Goal: Information Seeking & Learning: Understand process/instructions

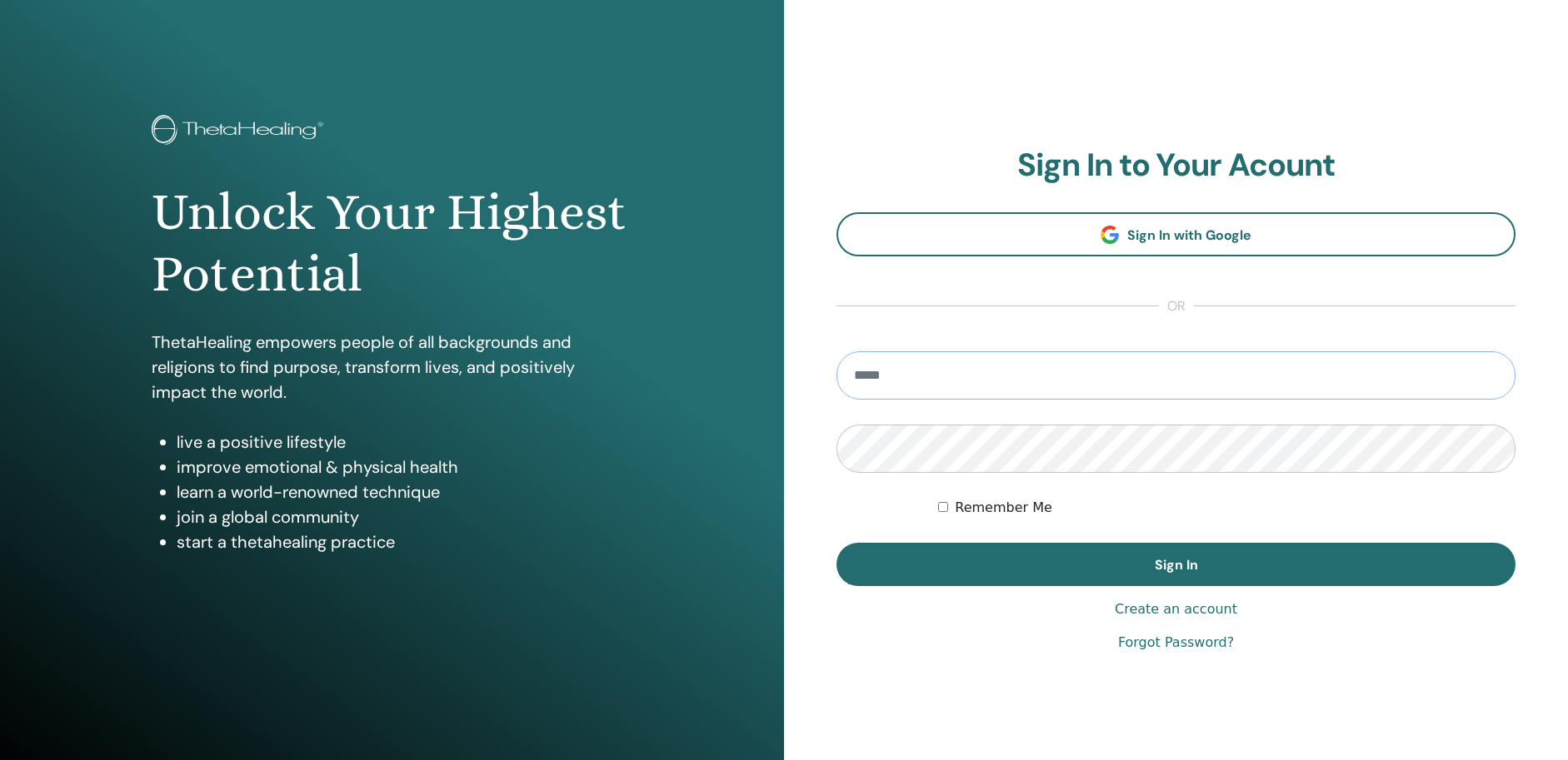
type input "**********"
click at [1175, 565] on button "Sign In" at bounding box center [1176, 565] width 679 height 44
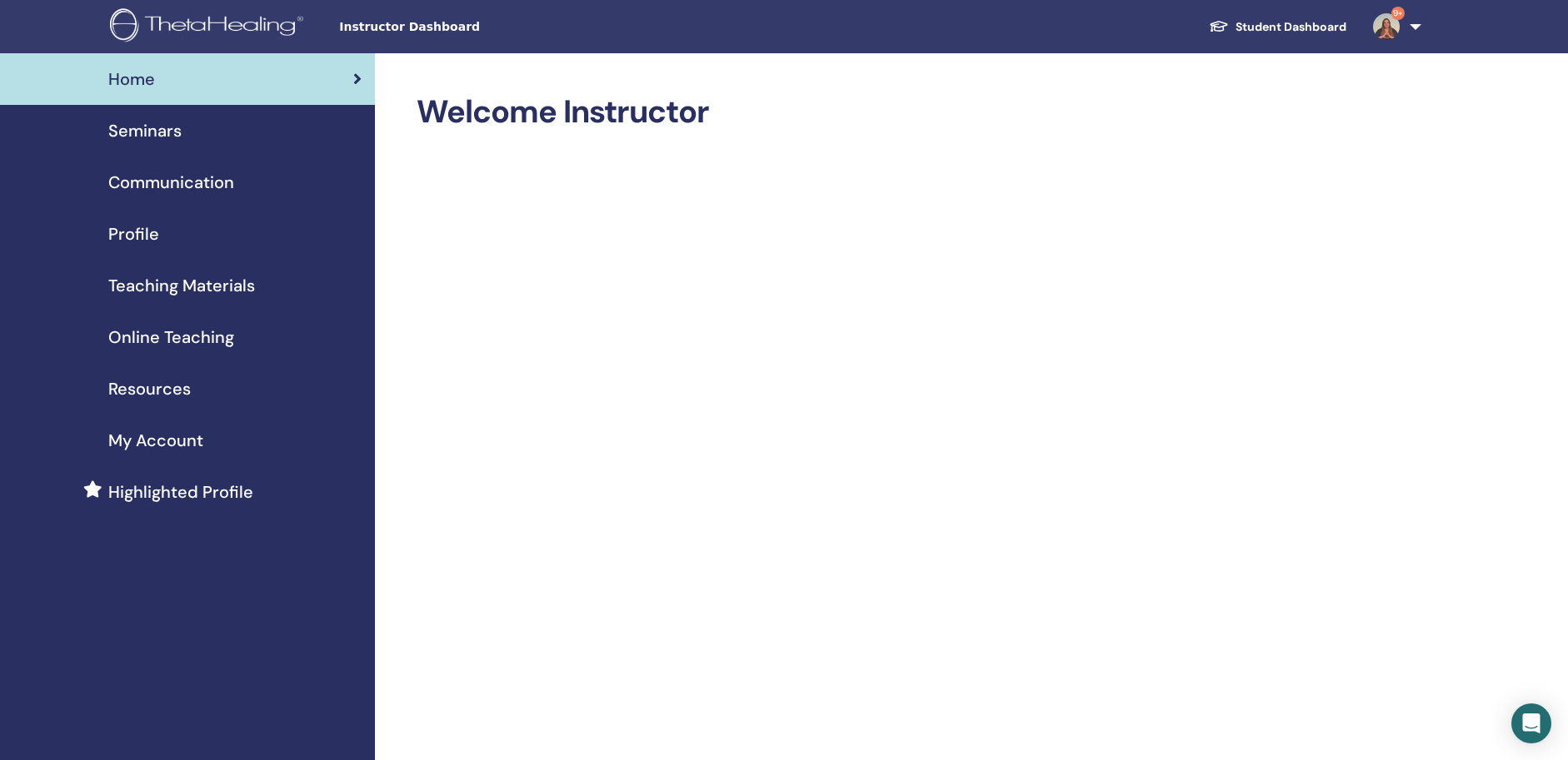
click at [165, 130] on span "Seminars" at bounding box center [145, 130] width 73 height 25
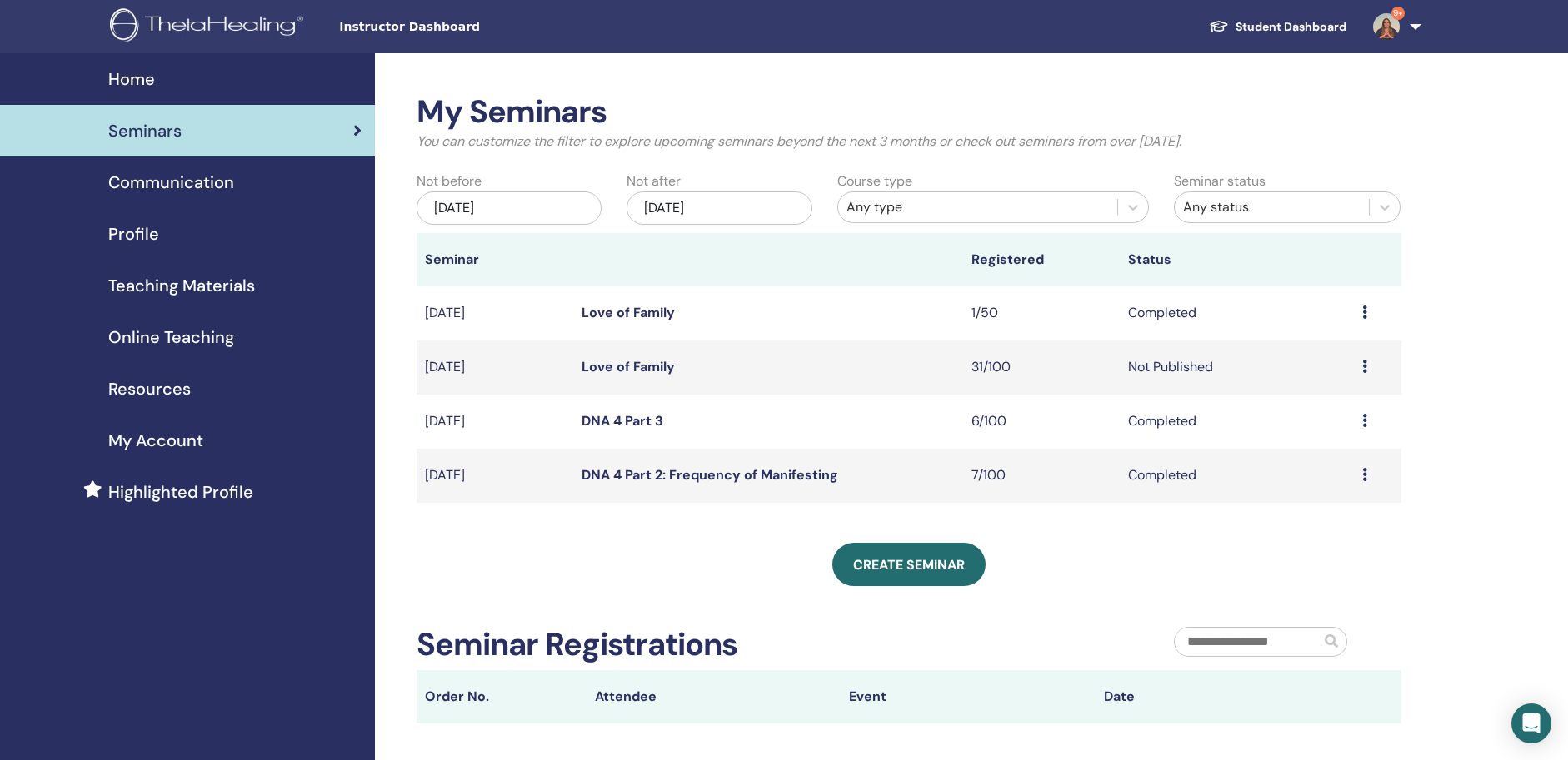
click at [203, 293] on span "Teaching Materials" at bounding box center [182, 285] width 147 height 25
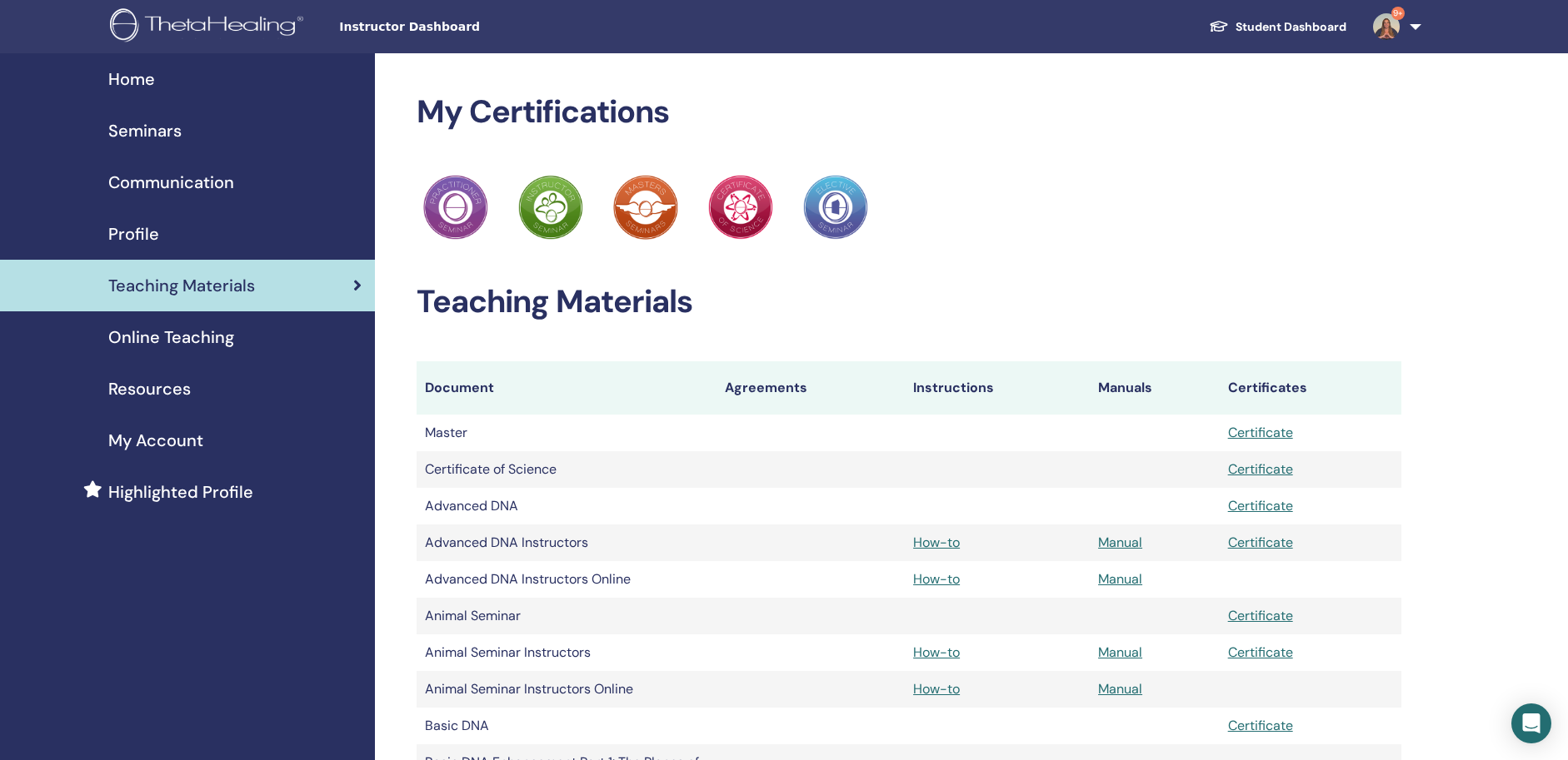
click at [192, 338] on span "Online Teaching" at bounding box center [171, 337] width 126 height 25
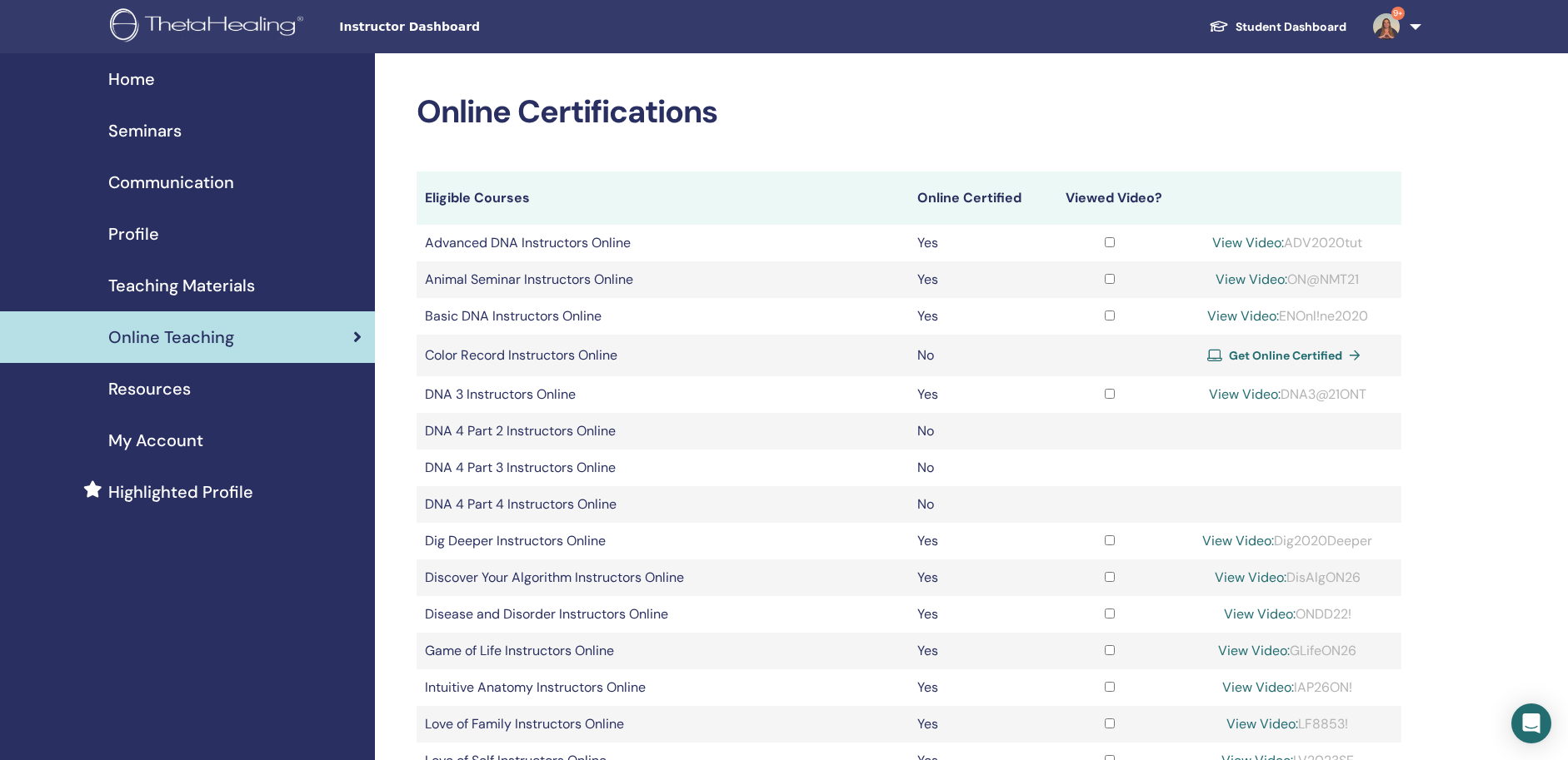
drag, startPoint x: 1371, startPoint y: 312, endPoint x: 1279, endPoint y: 318, distance: 92.2
click at [1279, 318] on div "View Video: ENOnl!ne2020" at bounding box center [1287, 316] width 210 height 20
copy div "ENOnl!ne2020"
click at [1221, 315] on link "View Video:" at bounding box center [1242, 316] width 72 height 17
